Goal: Find specific page/section: Find specific page/section

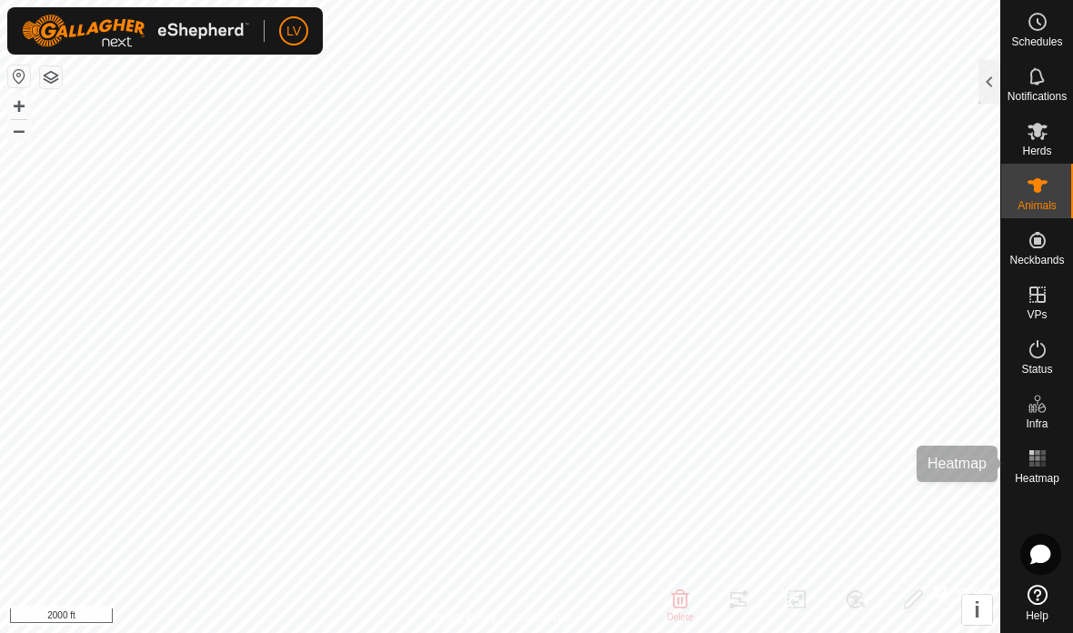
click at [1040, 459] on icon at bounding box center [1038, 458] width 22 height 22
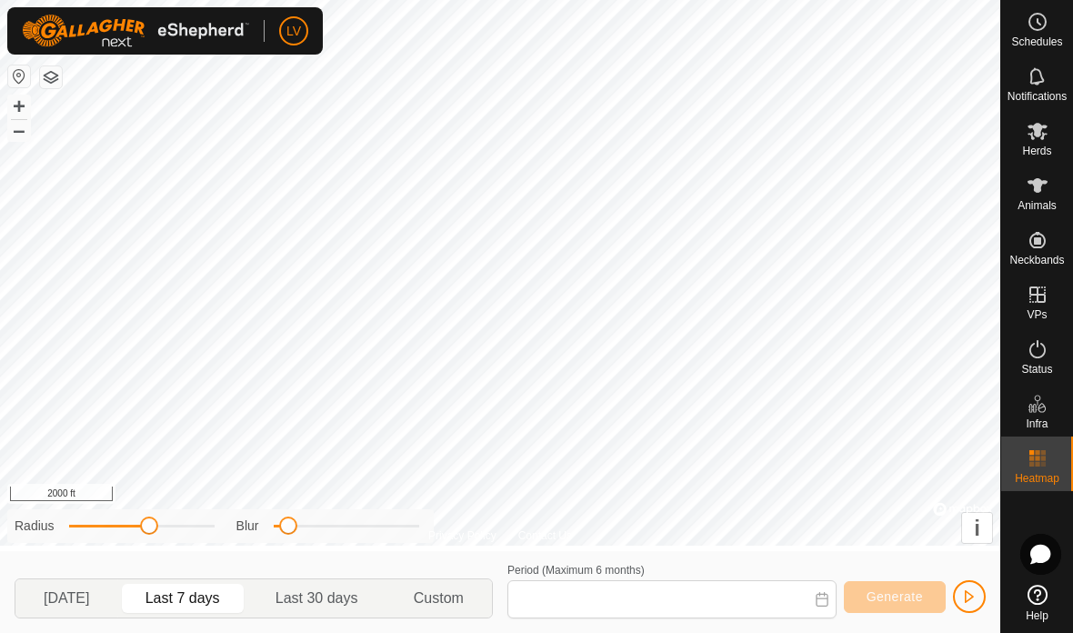
type input "[DATE] - [DATE]"
click at [1023, 194] on es-animals-svg-icon at bounding box center [1037, 185] width 33 height 29
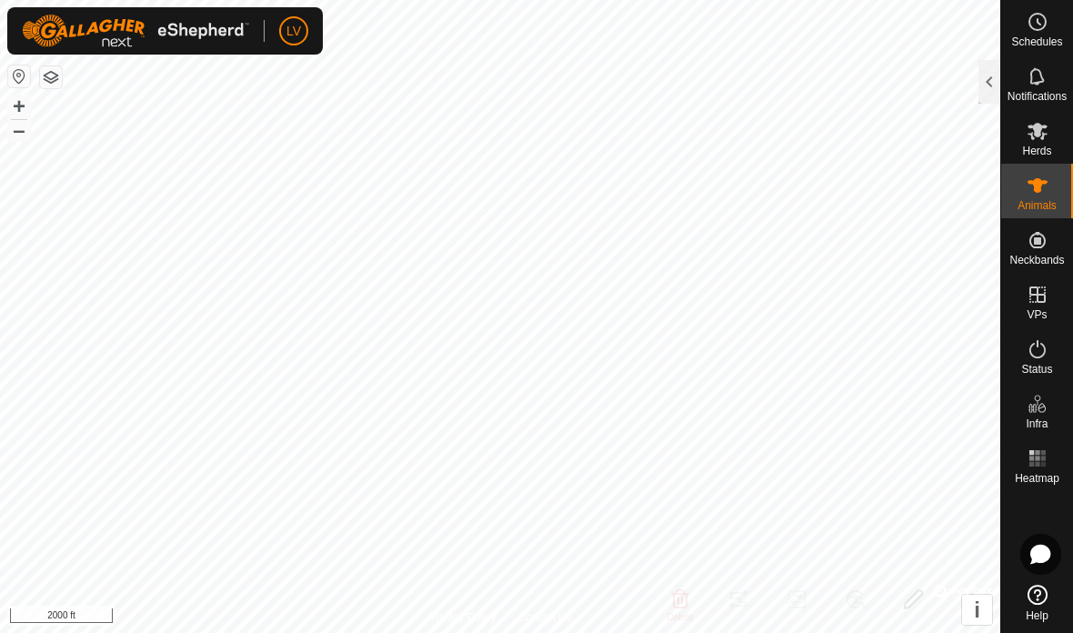
checkbox input "true"
click at [986, 78] on div at bounding box center [989, 82] width 22 height 44
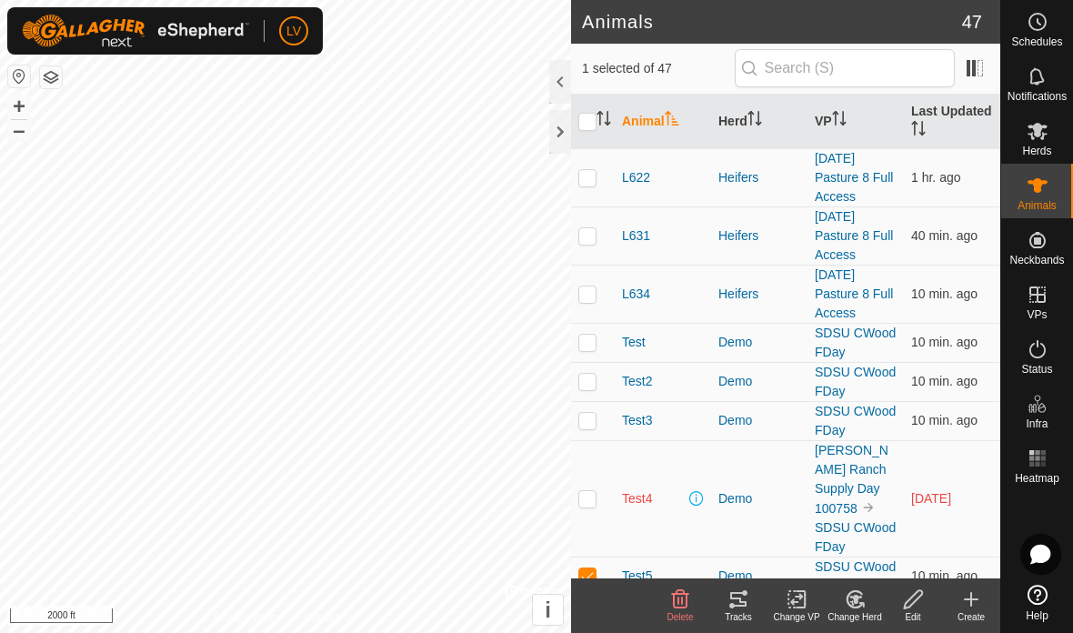
scroll to position [2269, 0]
click at [746, 607] on icon at bounding box center [738, 599] width 22 height 22
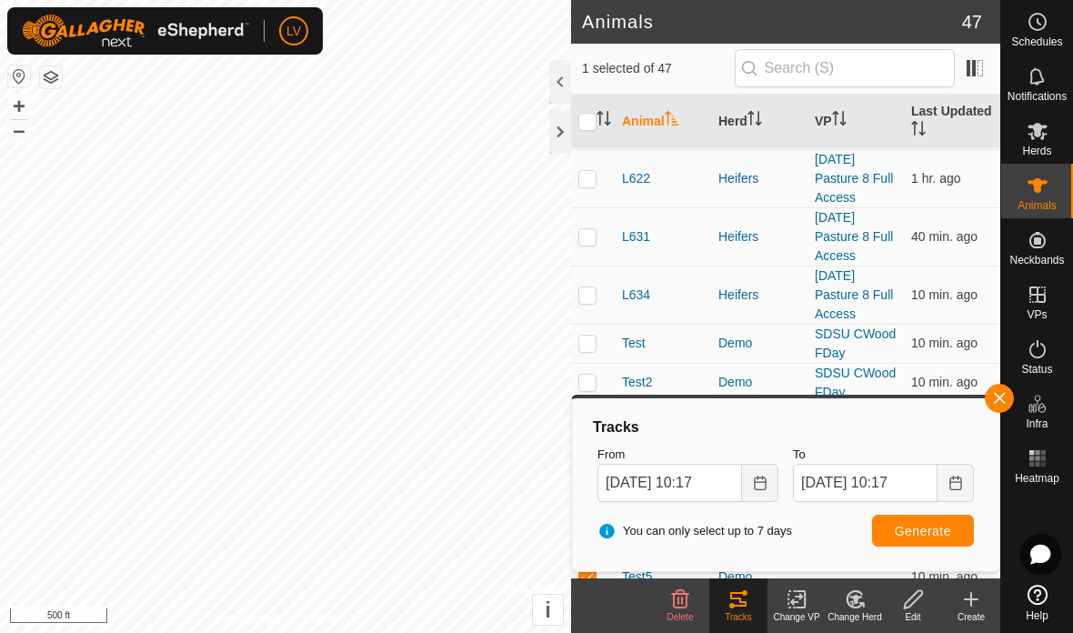
click at [1044, 463] on rect at bounding box center [1042, 464] width 5 height 5
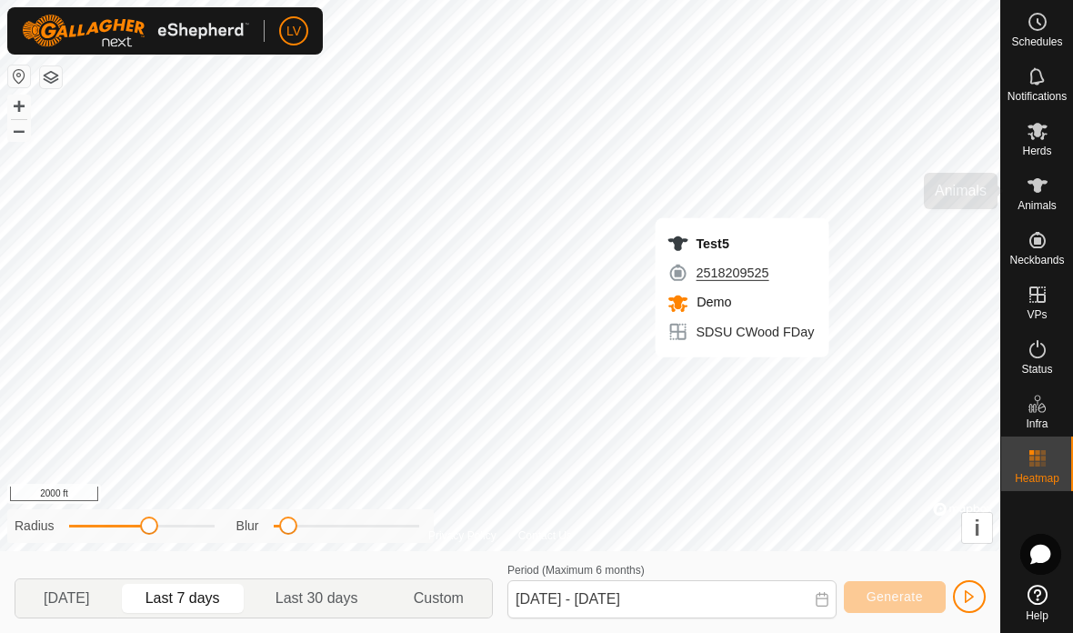
click at [1044, 183] on icon at bounding box center [1037, 185] width 20 height 15
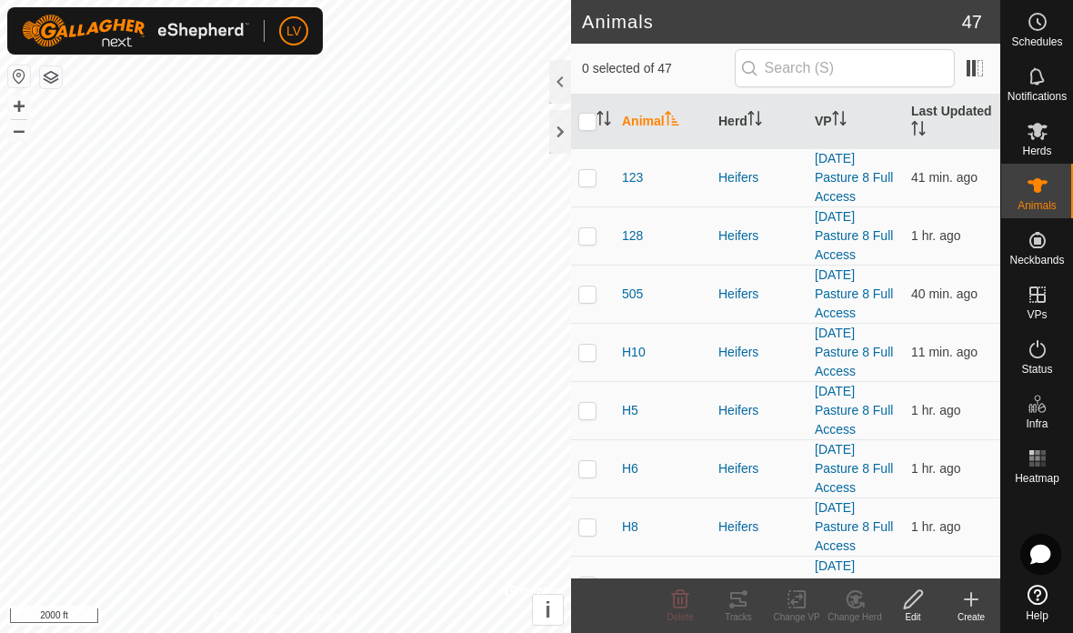
click at [557, 145] on div at bounding box center [560, 132] width 22 height 44
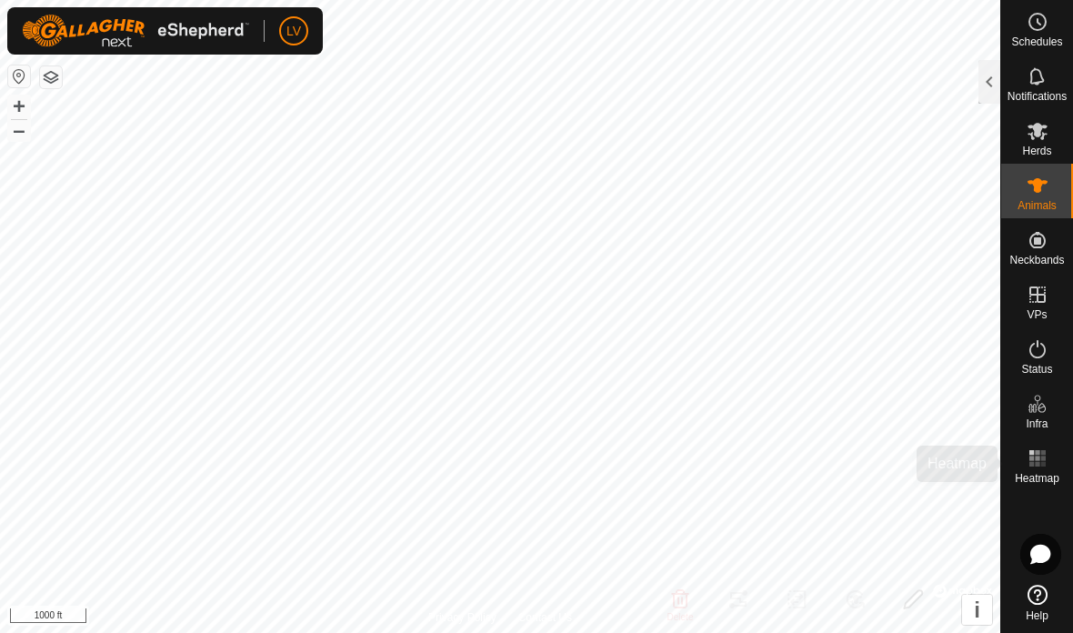
click at [1032, 489] on div "Heatmap" at bounding box center [1037, 463] width 72 height 55
